Goal: Task Accomplishment & Management: Manage account settings

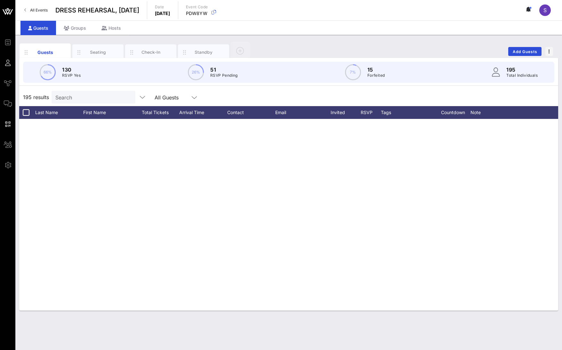
scroll to position [3303, 0]
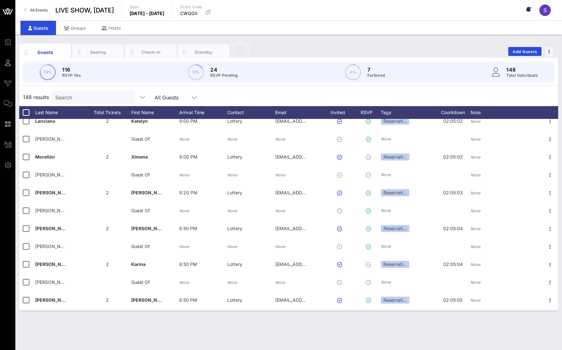
scroll to position [2461, 0]
